Goal: Task Accomplishment & Management: Manage account settings

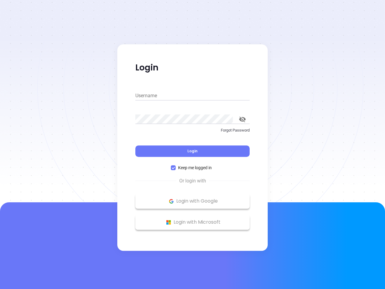
click at [193, 145] on div "Login" at bounding box center [193, 147] width 114 height 19
click at [193, 96] on input "Username" at bounding box center [193, 96] width 114 height 10
click at [243, 119] on icon "toggle password visibility" at bounding box center [242, 120] width 7 height 6
click at [193, 151] on span "Login" at bounding box center [193, 150] width 10 height 5
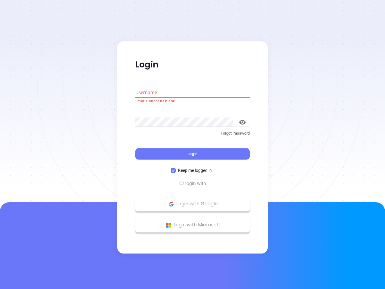
click at [193, 168] on span "Keep me logged in" at bounding box center [195, 170] width 39 height 7
click at [176, 168] on input "Keep me logged in" at bounding box center [173, 170] width 5 height 5
checkbox input "false"
click at [193, 201] on p "Login with Google" at bounding box center [193, 204] width 108 height 9
click at [193, 222] on p "Login with Microsoft" at bounding box center [193, 225] width 108 height 9
